Goal: Find specific page/section: Find specific page/section

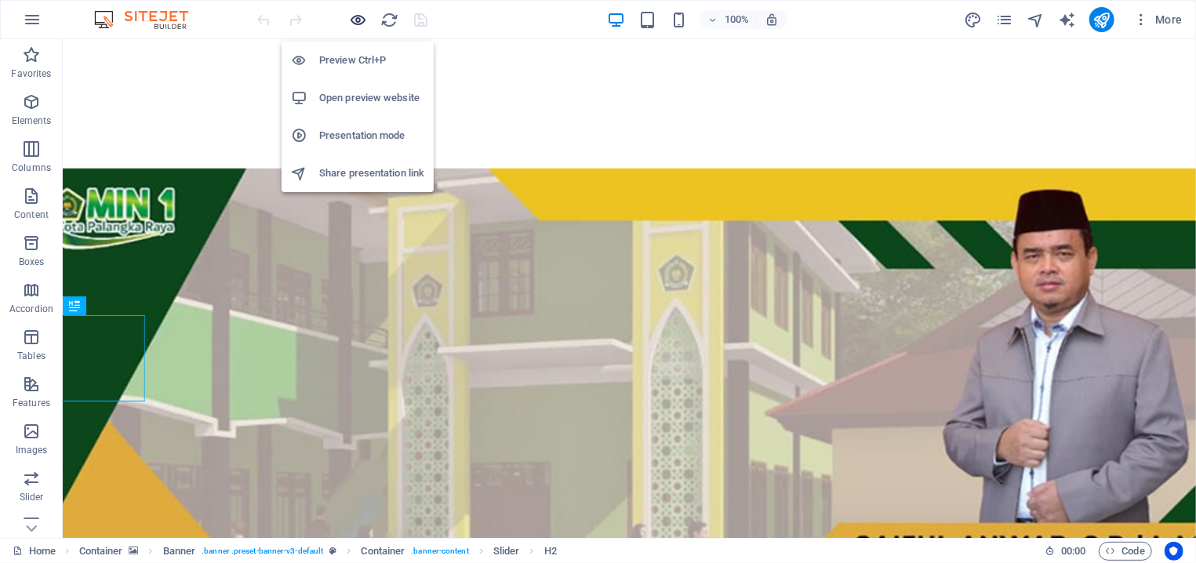
click at [361, 22] on icon "button" at bounding box center [359, 20] width 18 height 18
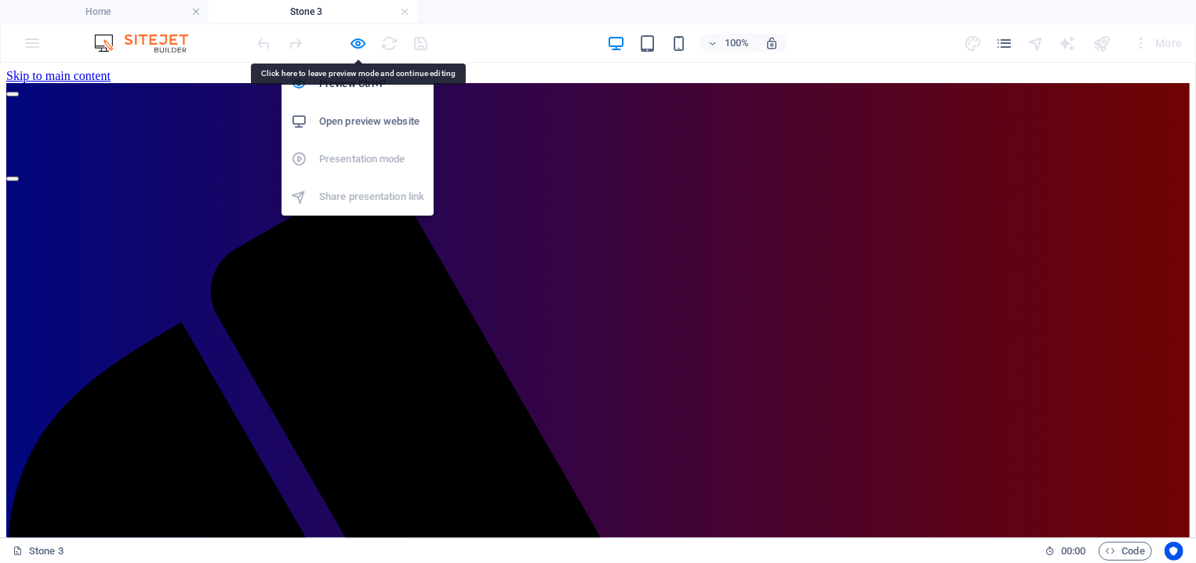
click at [354, 32] on div at bounding box center [343, 43] width 176 height 25
click at [354, 42] on icon "button" at bounding box center [359, 43] width 18 height 18
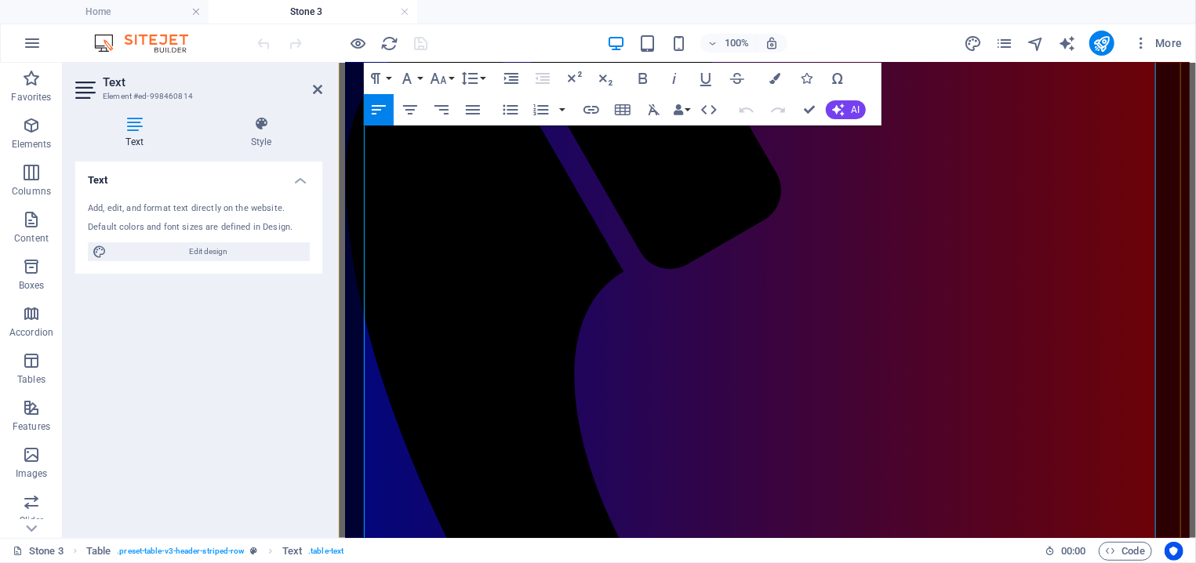
scroll to position [252, 0]
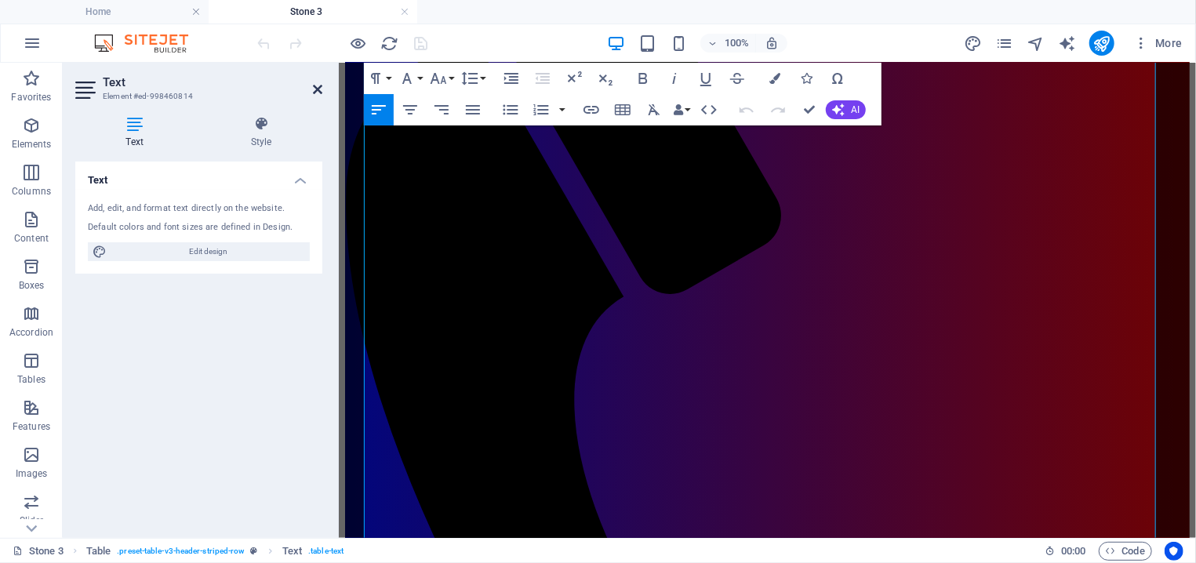
click at [321, 95] on icon at bounding box center [317, 89] width 9 height 13
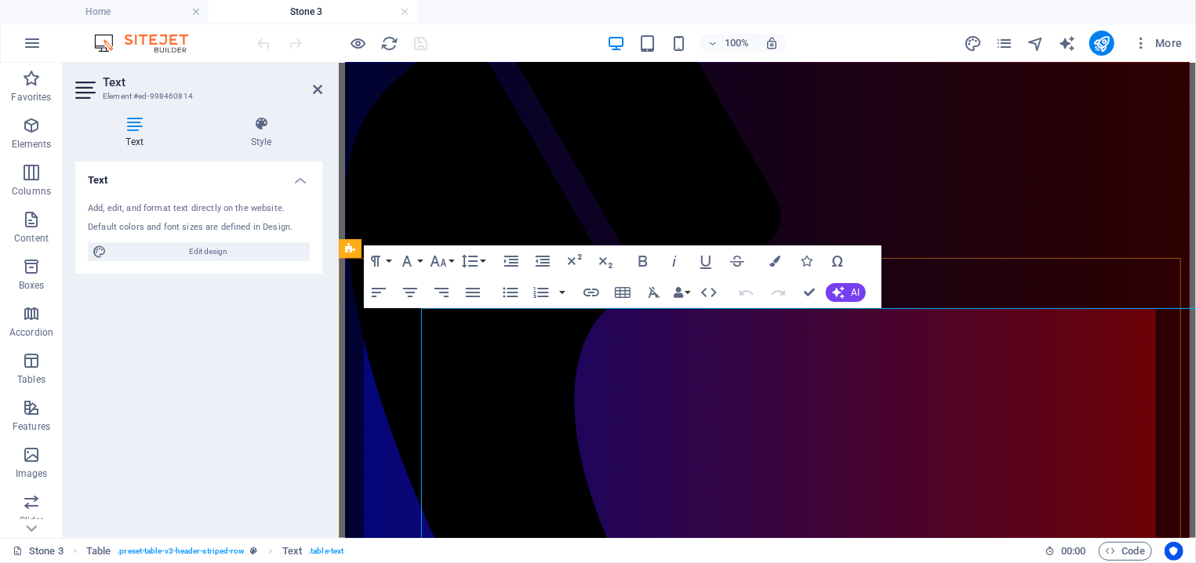
scroll to position [0, 0]
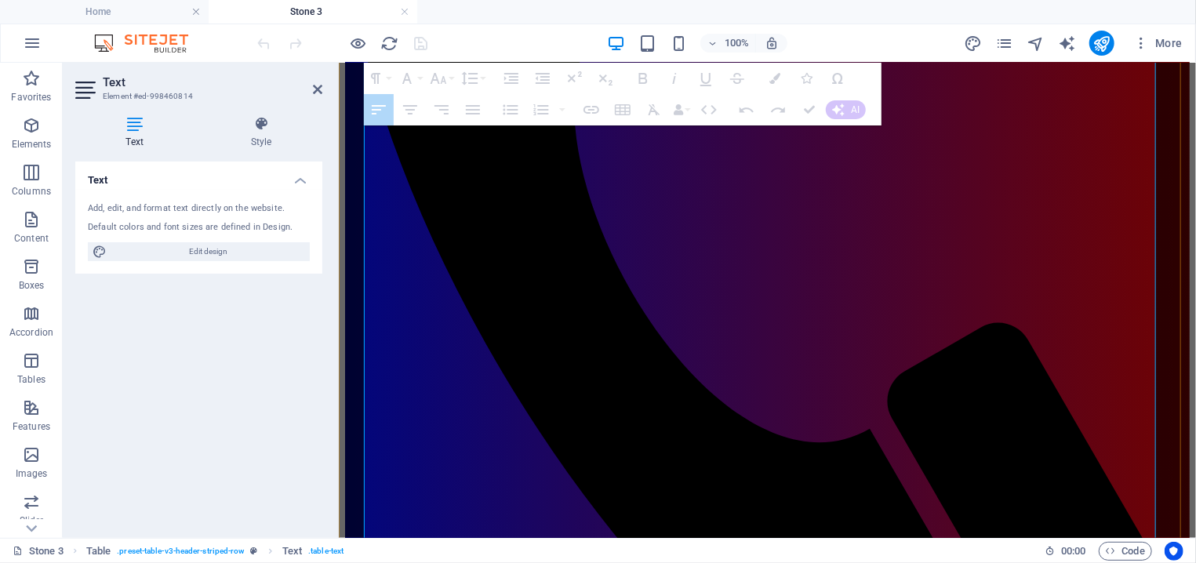
drag, startPoint x: 520, startPoint y: 526, endPoint x: 902, endPoint y: 555, distance: 383.7
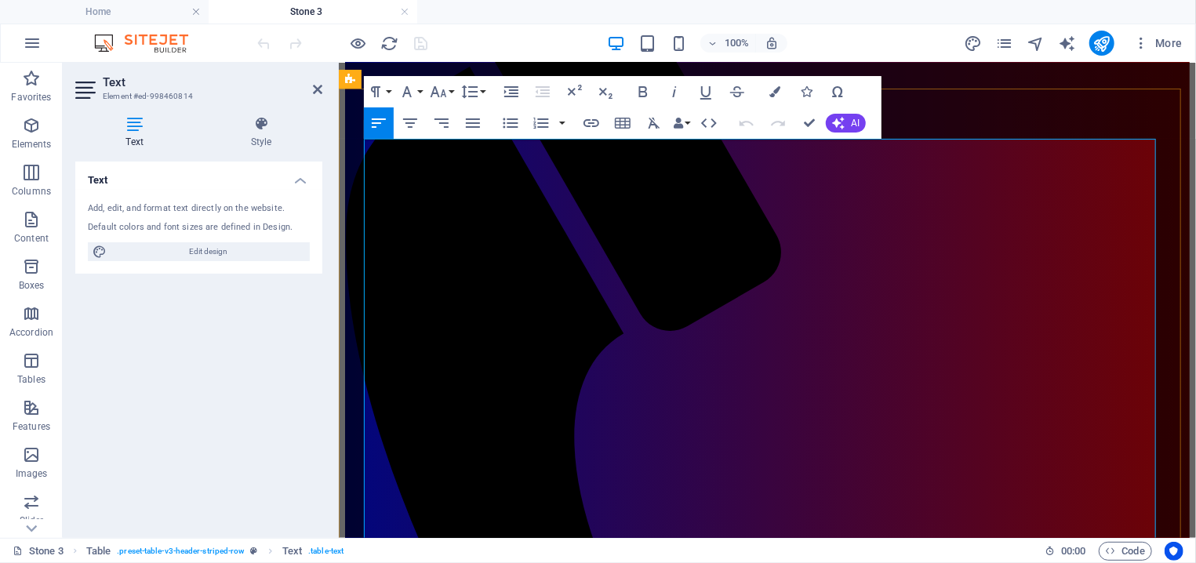
scroll to position [252, 0]
